Goal: Navigation & Orientation: Find specific page/section

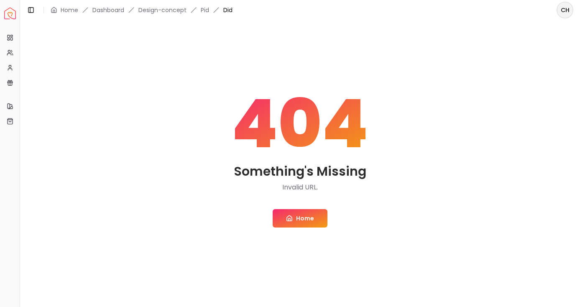
click at [8, 16] on img "Spacejoy" at bounding box center [10, 14] width 12 height 12
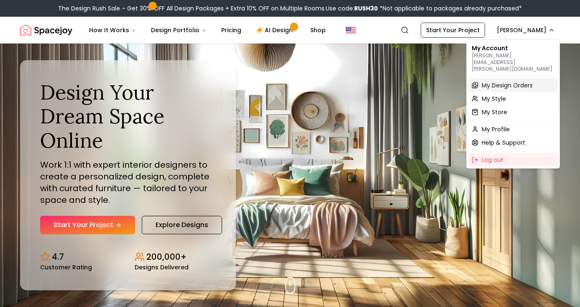
click at [487, 81] on span "My Design Orders" at bounding box center [507, 85] width 51 height 8
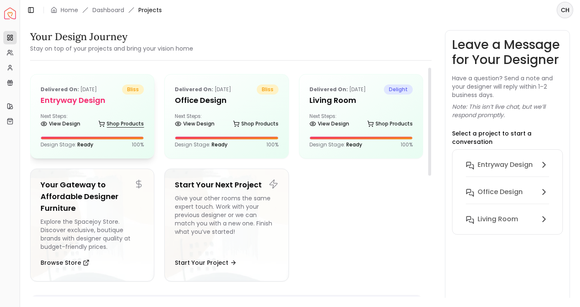
click at [113, 126] on link "Shop Products" at bounding box center [121, 124] width 46 height 12
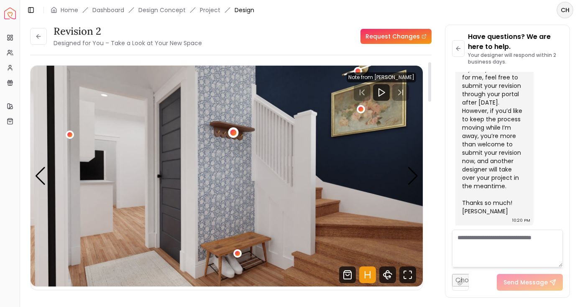
click at [234, 132] on div "1 / 4" at bounding box center [234, 133] width 6 height 6
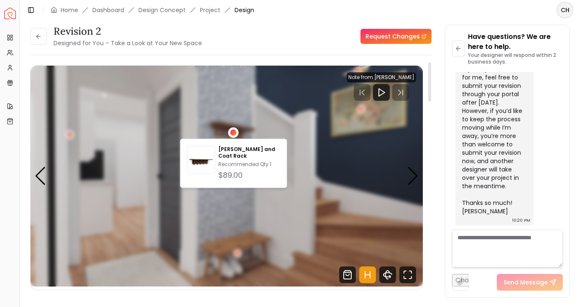
click at [310, 49] on div "Revision 2 Designed for You – Take a Look at Your New Space Request Changes Rev…" at bounding box center [231, 161] width 402 height 273
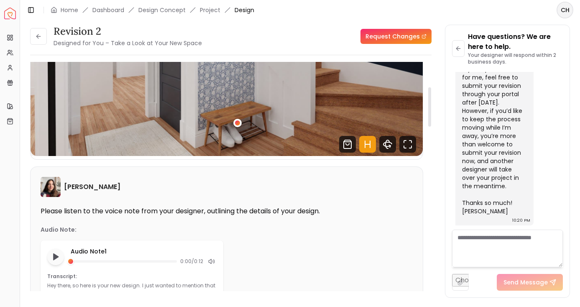
scroll to position [202, 0]
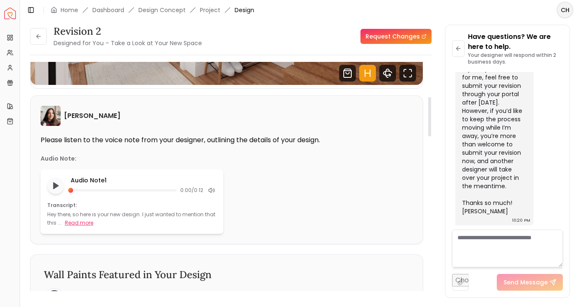
click at [69, 224] on button "Read more" at bounding box center [79, 223] width 28 height 8
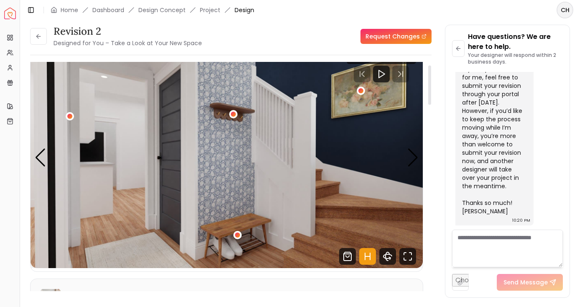
scroll to position [0, 0]
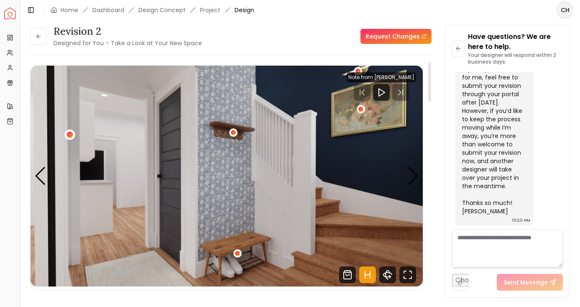
click at [71, 134] on div "1 / 4" at bounding box center [70, 135] width 6 height 6
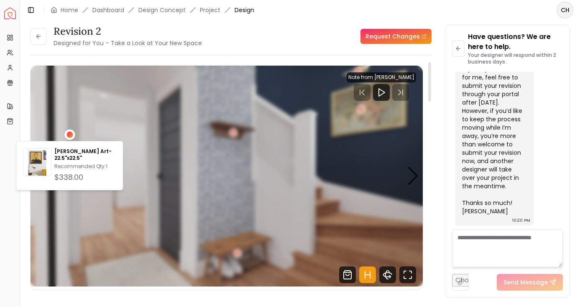
click at [71, 134] on div "1 / 4" at bounding box center [70, 135] width 6 height 6
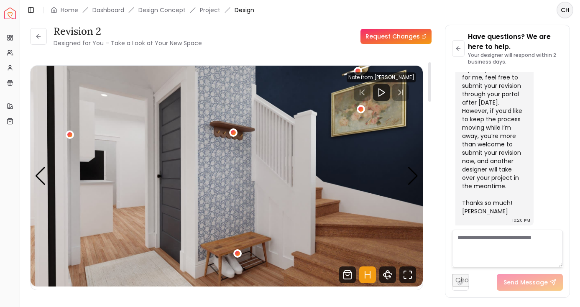
click at [143, 77] on img "1 / 4" at bounding box center [227, 176] width 392 height 221
click at [236, 135] on div "1 / 4" at bounding box center [234, 133] width 6 height 6
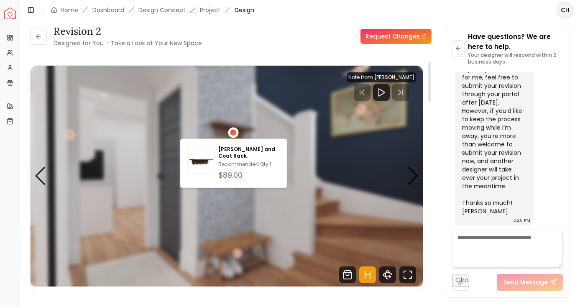
click at [273, 104] on img "1 / 4" at bounding box center [227, 176] width 392 height 221
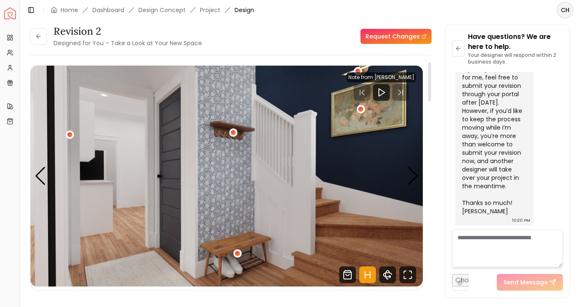
click at [231, 181] on img "1 / 4" at bounding box center [227, 176] width 392 height 221
